Goal: Find specific page/section: Find specific page/section

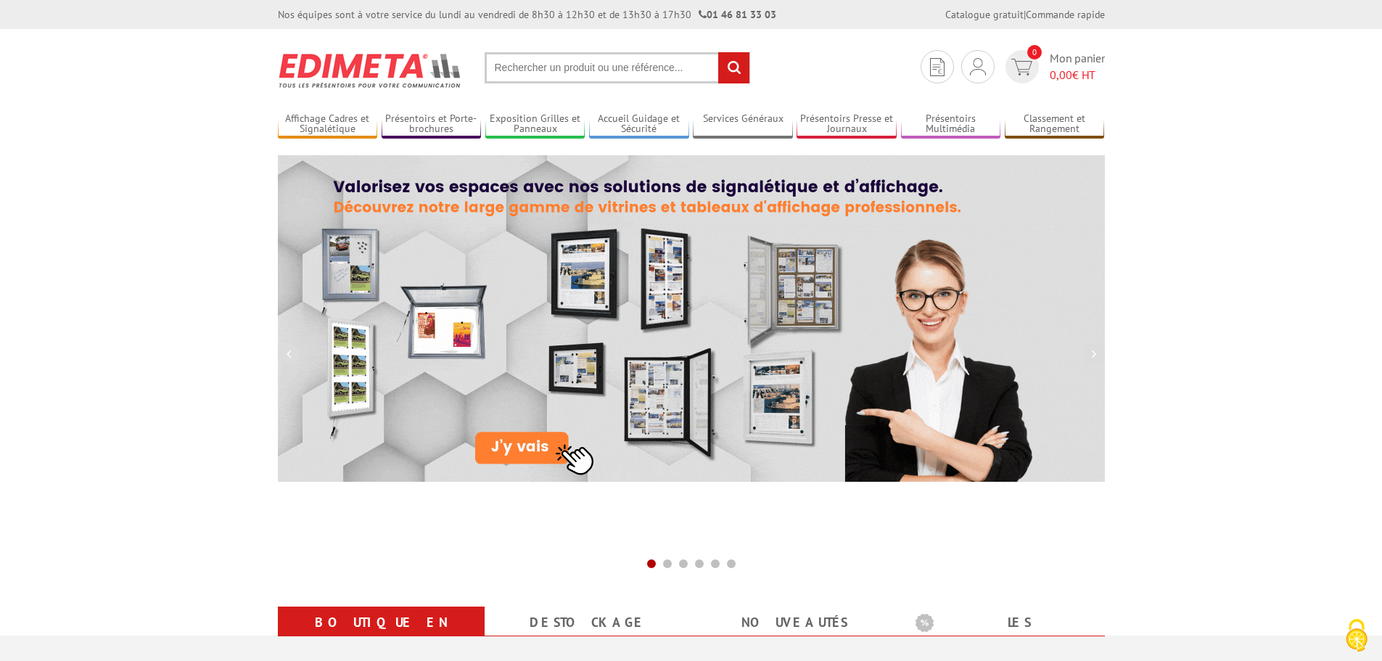
click at [514, 67] on input "text" at bounding box center [618, 67] width 266 height 31
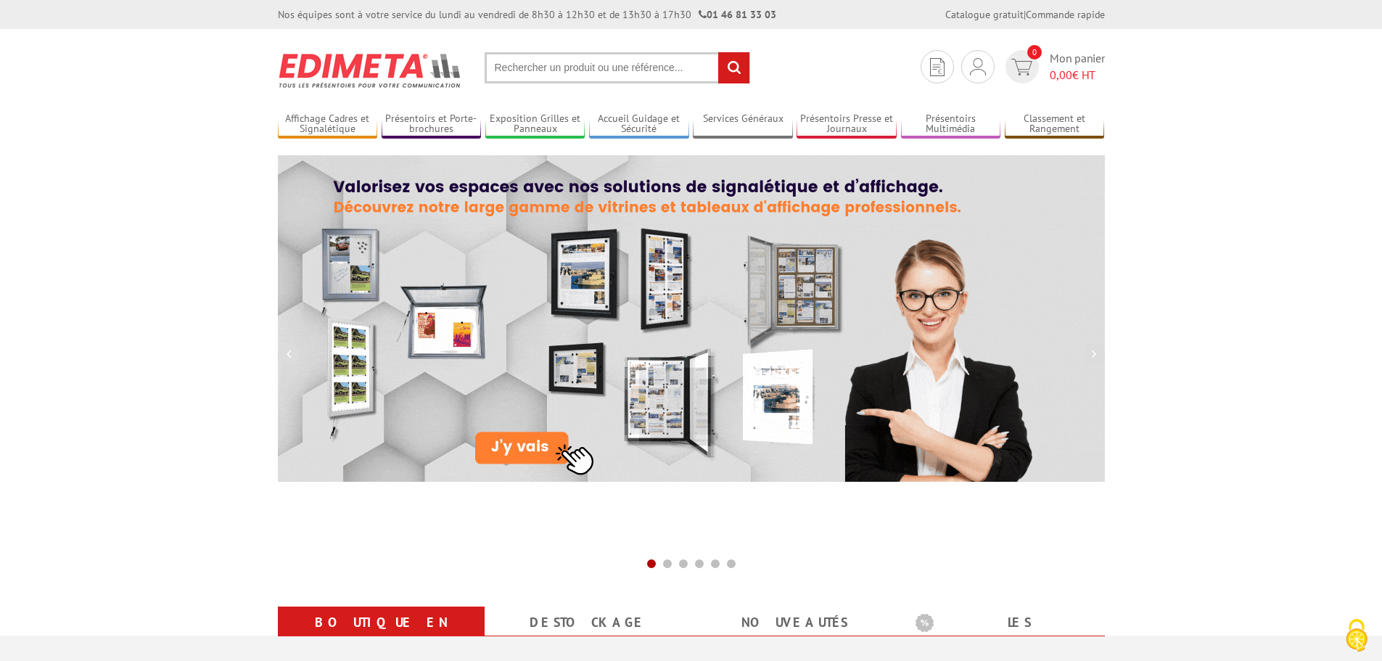
click at [519, 67] on input "text" at bounding box center [618, 67] width 266 height 31
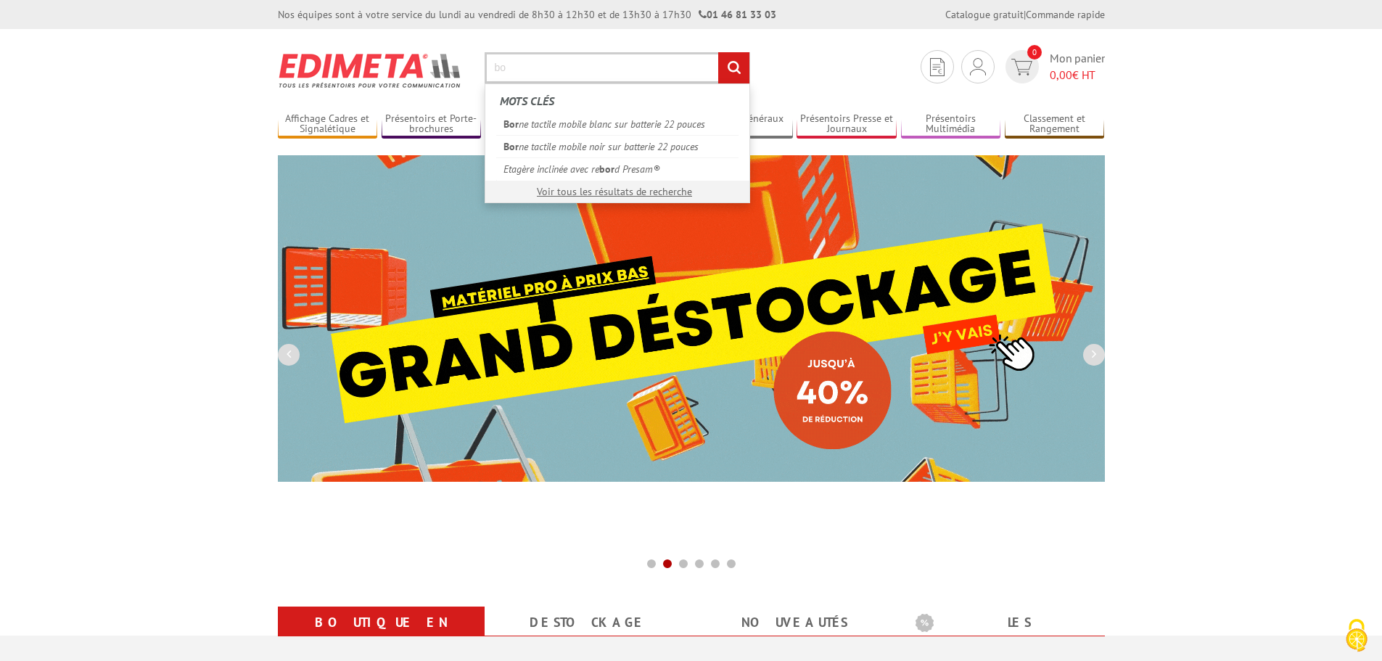
type input "b"
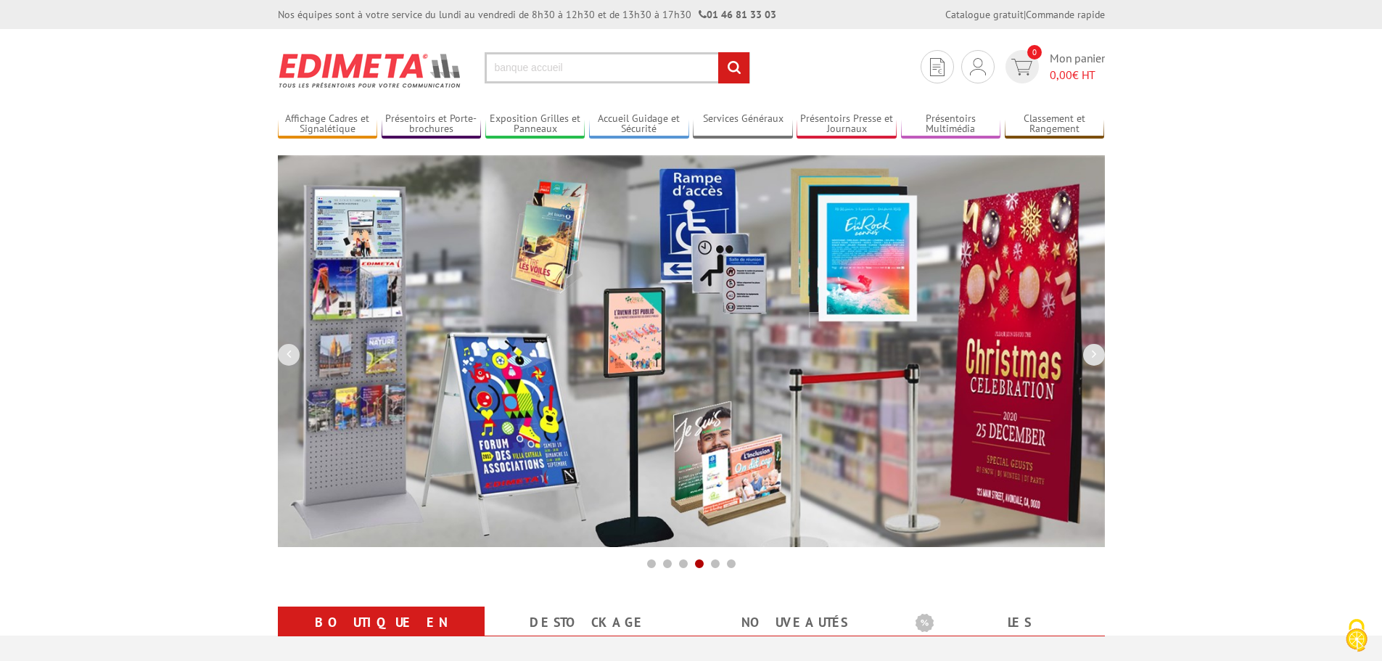
type input "banque accueil"
click at [734, 66] on input "rechercher" at bounding box center [733, 67] width 31 height 31
